Goal: Information Seeking & Learning: Learn about a topic

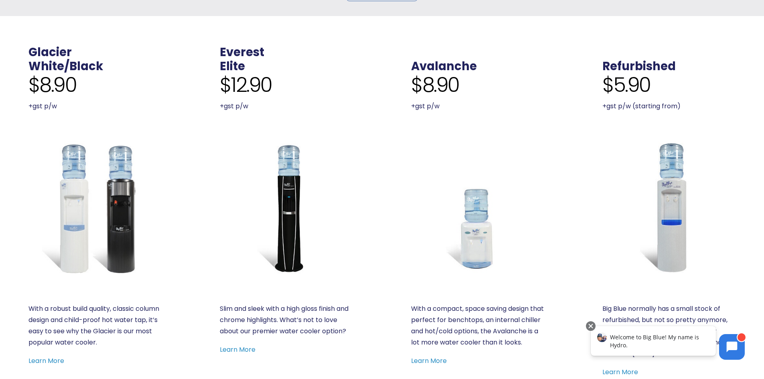
scroll to position [321, 0]
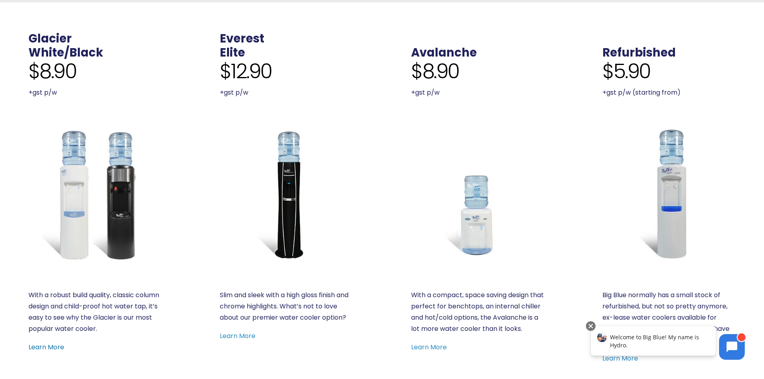
click at [49, 347] on link "Learn More" at bounding box center [46, 347] width 36 height 9
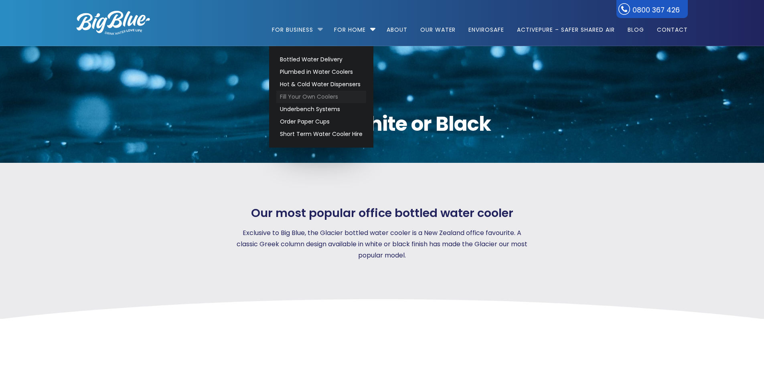
click at [308, 96] on link "Fill Your Own Coolers" at bounding box center [321, 97] width 90 height 12
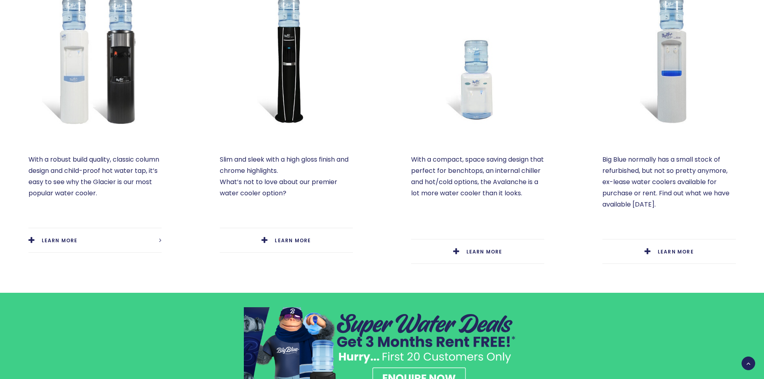
scroll to position [441, 0]
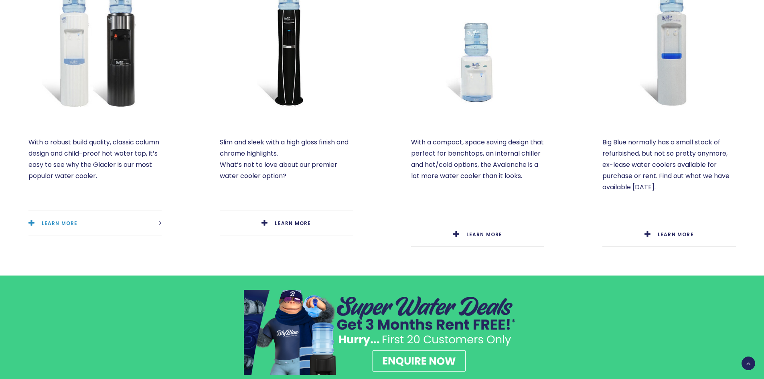
click at [78, 224] on span "LEARN MORE" at bounding box center [60, 223] width 36 height 7
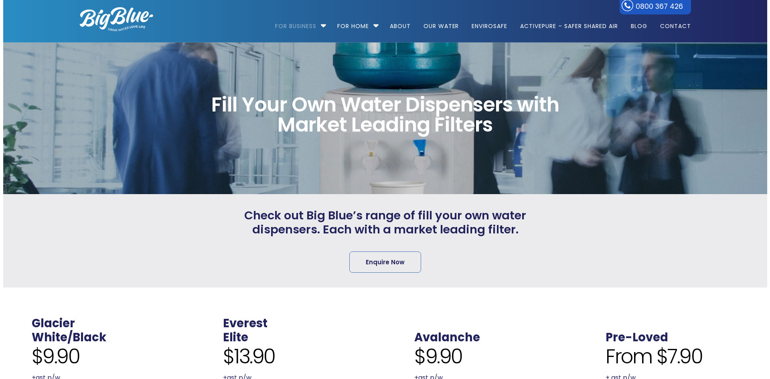
scroll to position [0, 0]
